Goal: Transaction & Acquisition: Purchase product/service

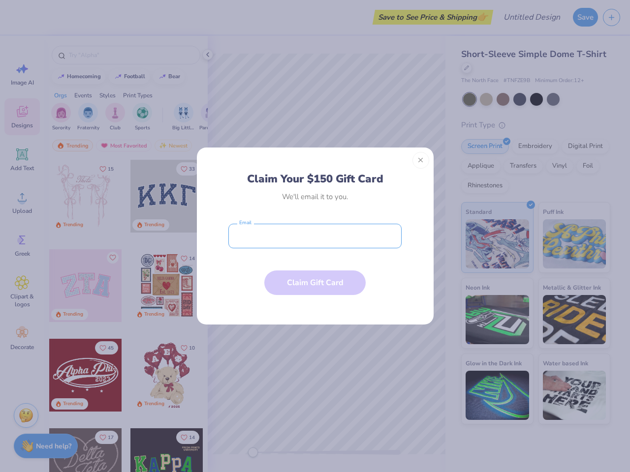
click at [315, 236] on input "email" at bounding box center [314, 236] width 173 height 25
click at [421, 160] on button "Close" at bounding box center [420, 160] width 17 height 17
